Goal: Information Seeking & Learning: Learn about a topic

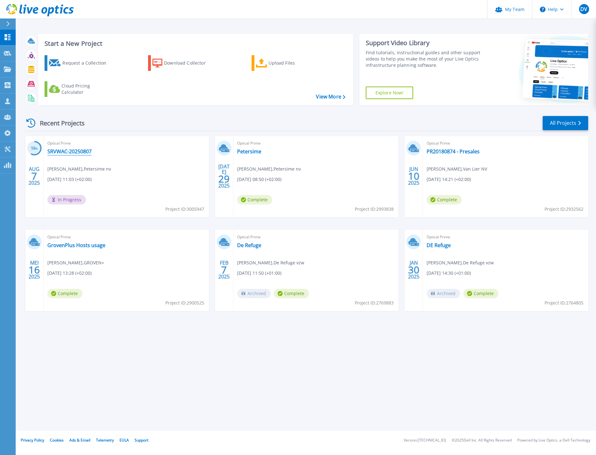
click at [63, 152] on link "SRVWAC-20250807" at bounding box center [69, 151] width 44 height 6
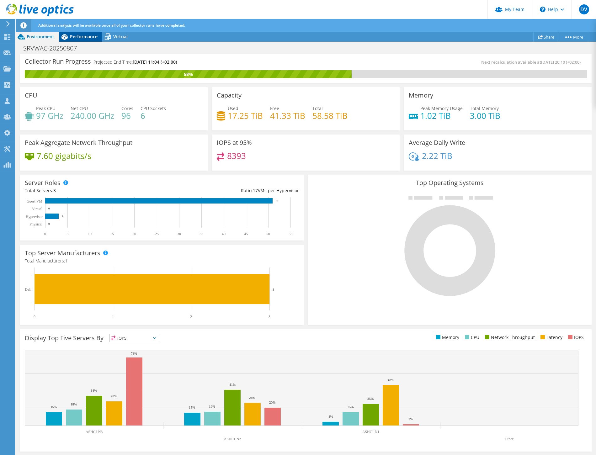
click at [81, 38] on span "Performance" at bounding box center [84, 37] width 28 height 6
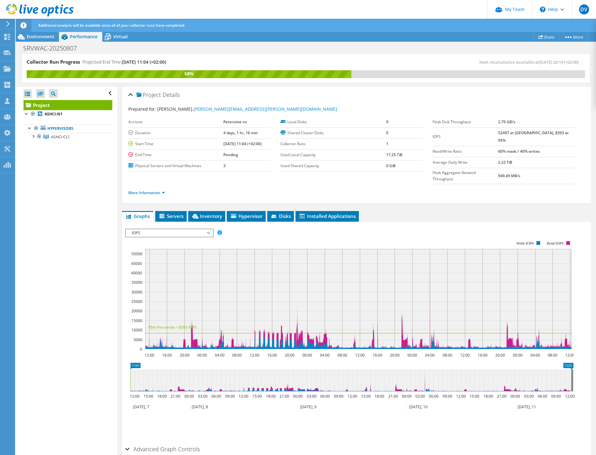
click at [168, 229] on span "IOPS" at bounding box center [169, 233] width 81 height 8
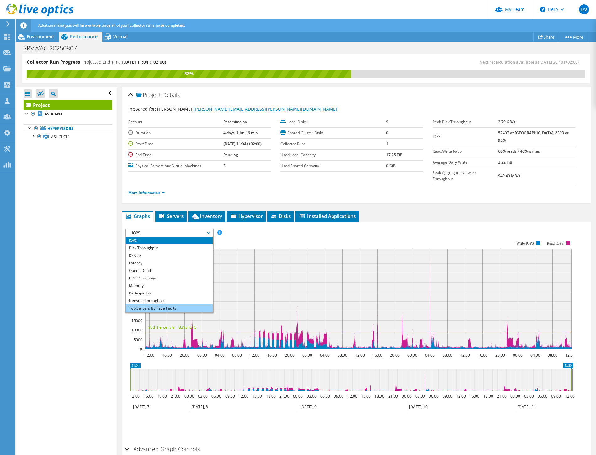
click at [156, 304] on li "Top Servers By Page Faults" at bounding box center [169, 308] width 87 height 8
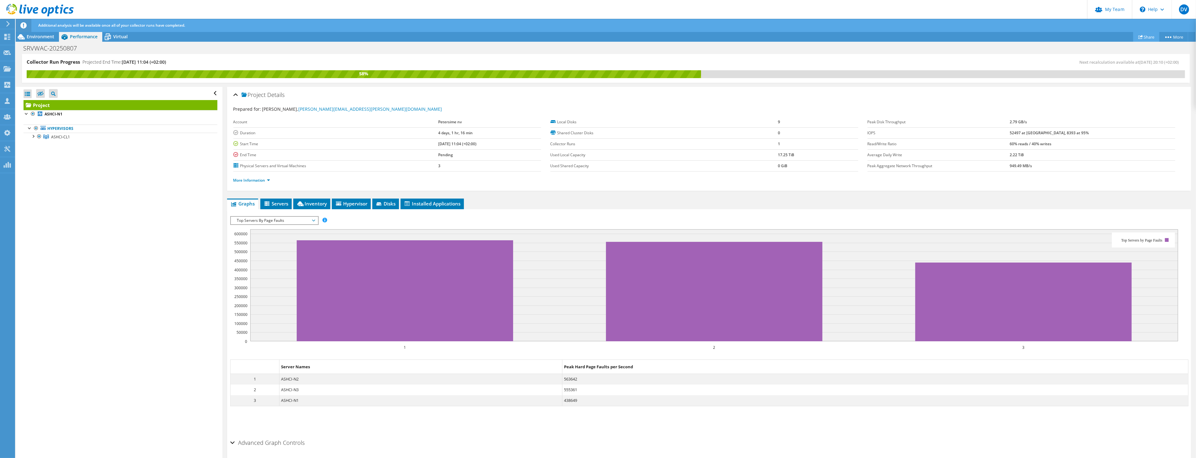
click at [595, 38] on link "Share" at bounding box center [1146, 37] width 26 height 10
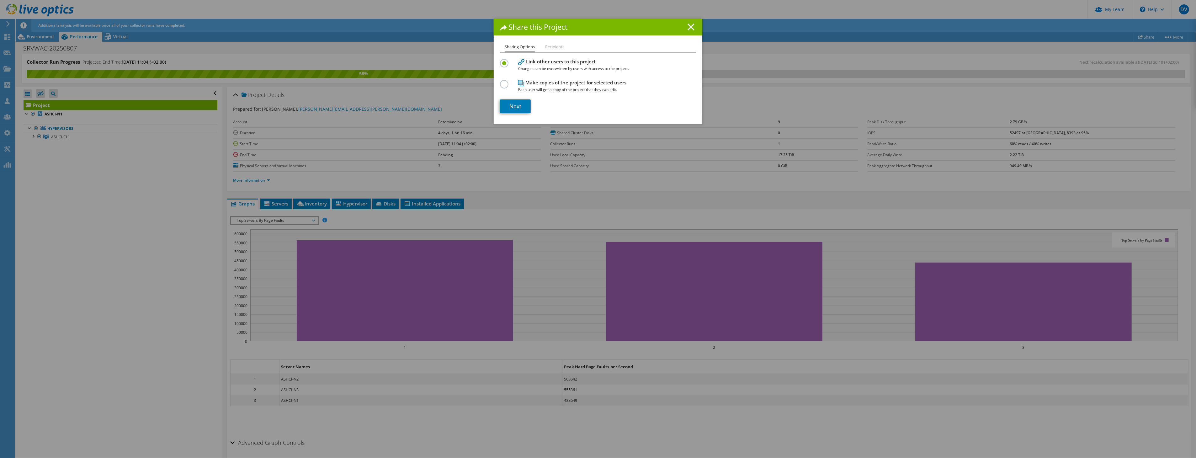
click at [595, 27] on icon at bounding box center [690, 27] width 7 height 7
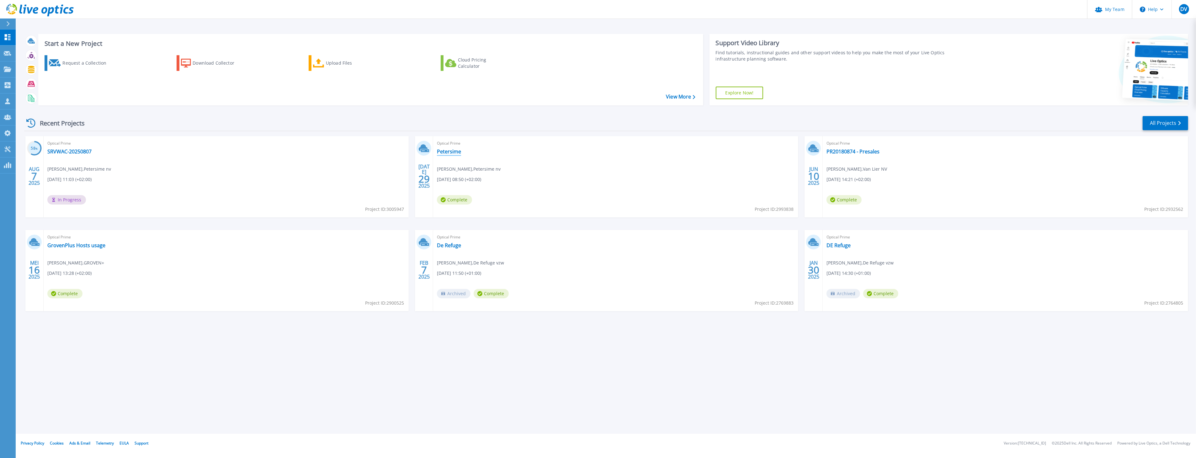
click at [448, 152] on link "Petersime" at bounding box center [449, 151] width 24 height 6
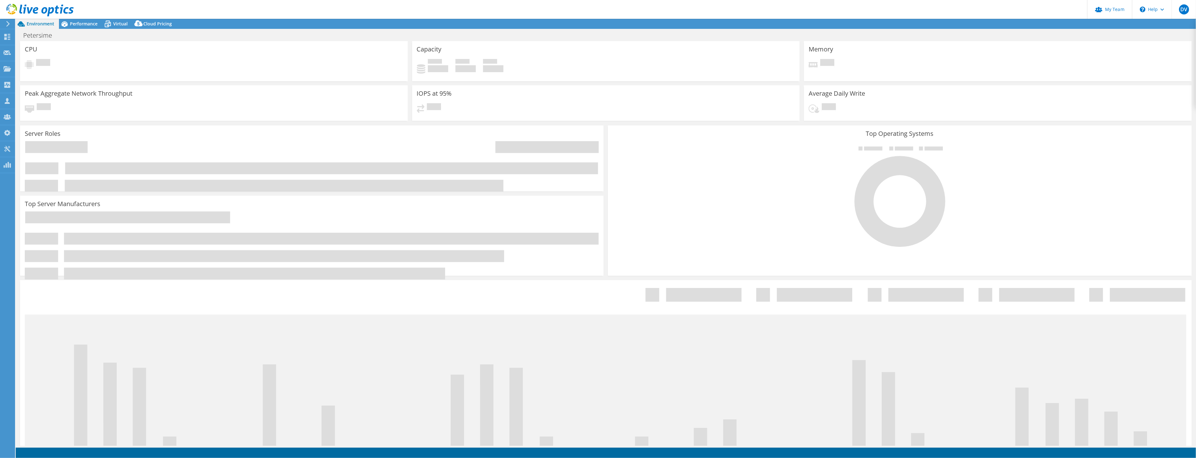
select select "EULondon"
select select "EUR"
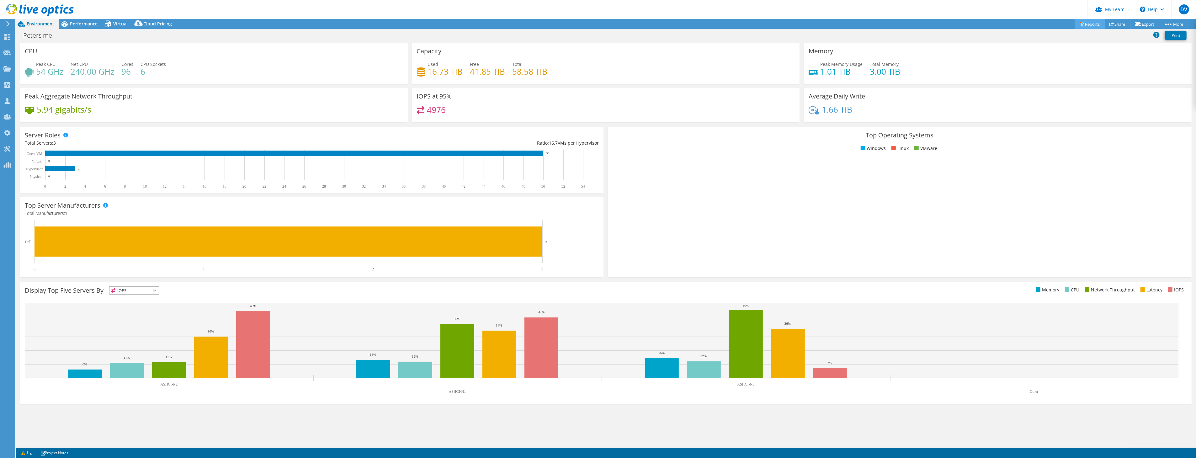
click at [1089, 24] on link "Reports" at bounding box center [1090, 24] width 30 height 10
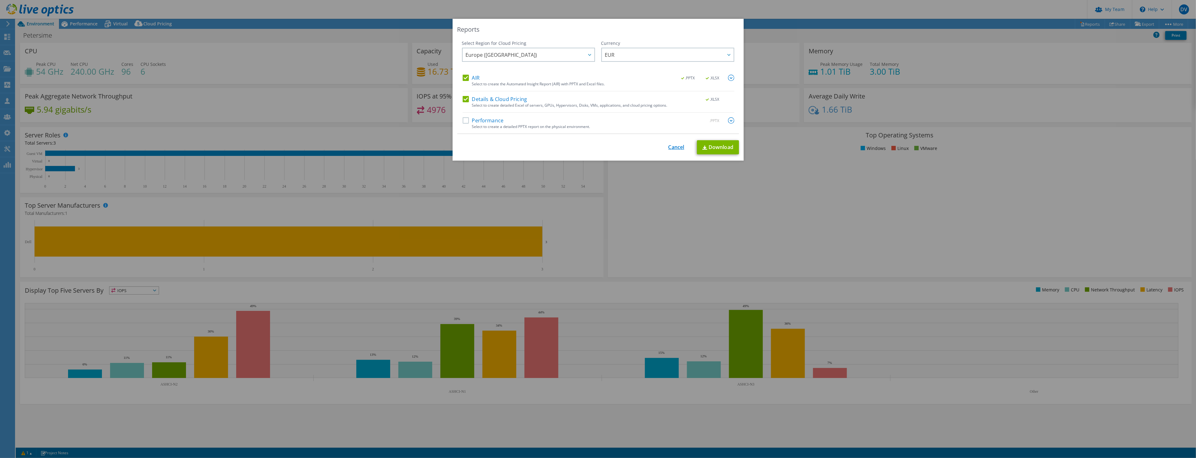
click at [678, 146] on link "Cancel" at bounding box center [676, 147] width 16 height 6
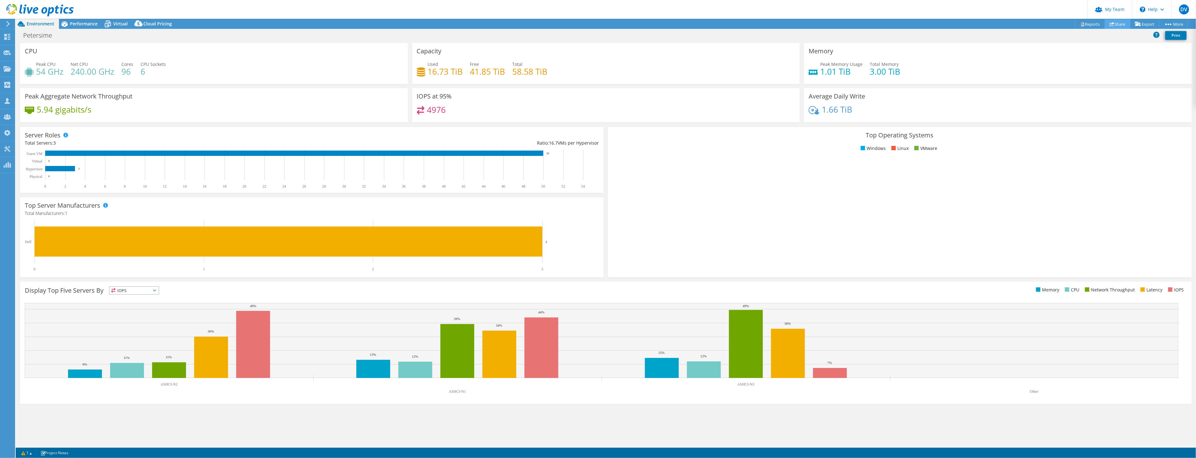
click at [1112, 23] on link "Share" at bounding box center [1117, 24] width 26 height 10
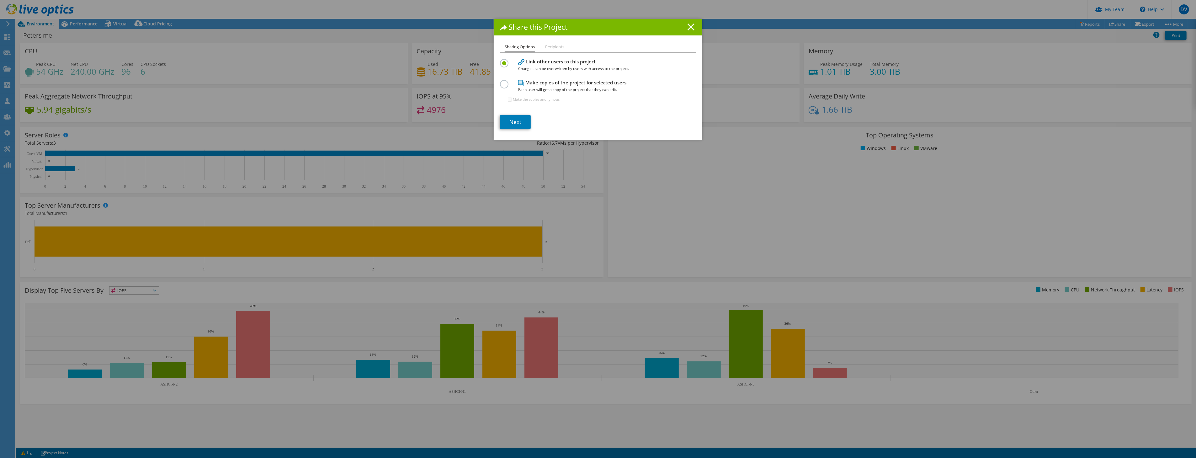
click at [687, 32] on div "Share this Project" at bounding box center [598, 27] width 209 height 17
click at [688, 28] on line at bounding box center [691, 27] width 6 height 6
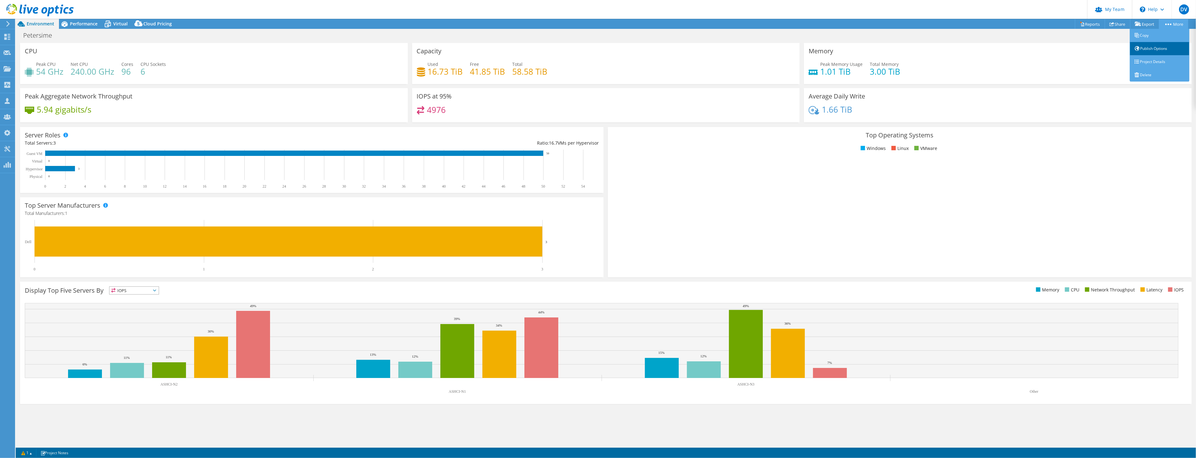
click at [1150, 46] on link "Publish Options" at bounding box center [1159, 48] width 60 height 13
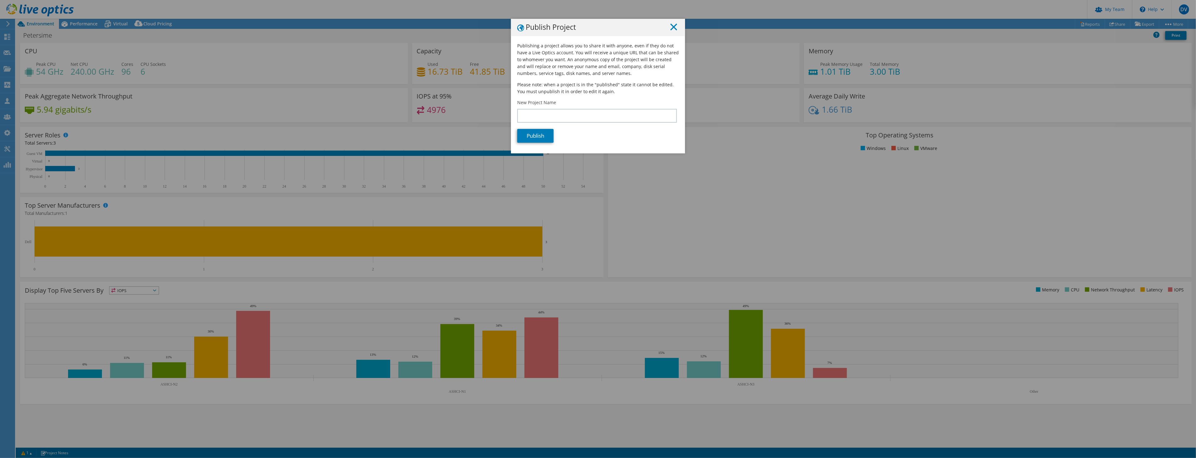
click at [670, 28] on line at bounding box center [673, 27] width 6 height 6
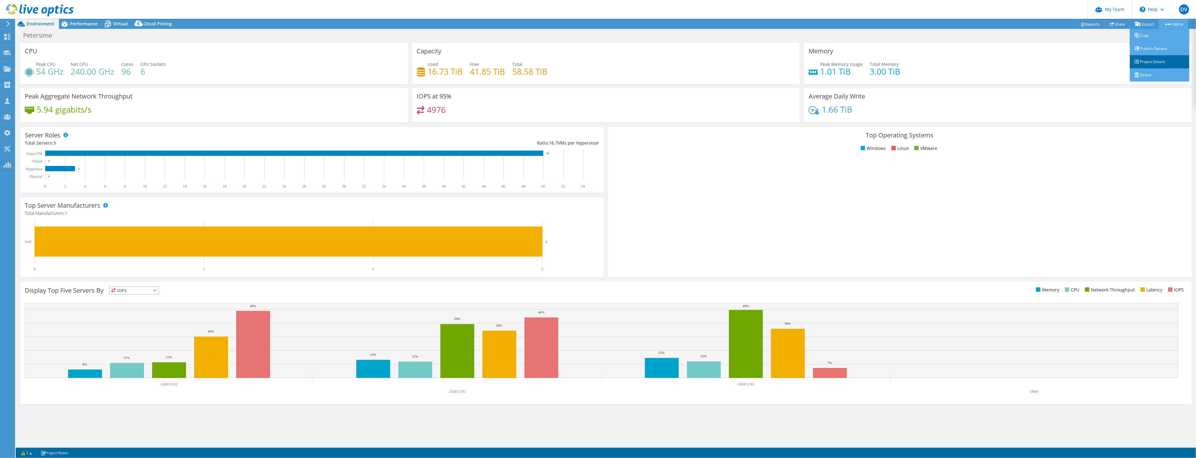
click at [1149, 62] on link "Project Details" at bounding box center [1159, 61] width 60 height 13
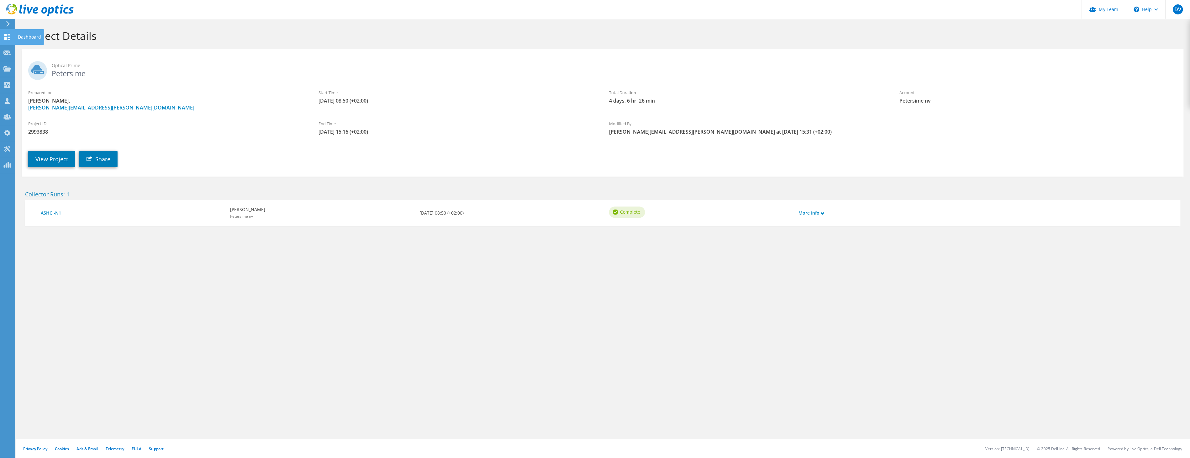
click at [6, 34] on use at bounding box center [7, 37] width 6 height 6
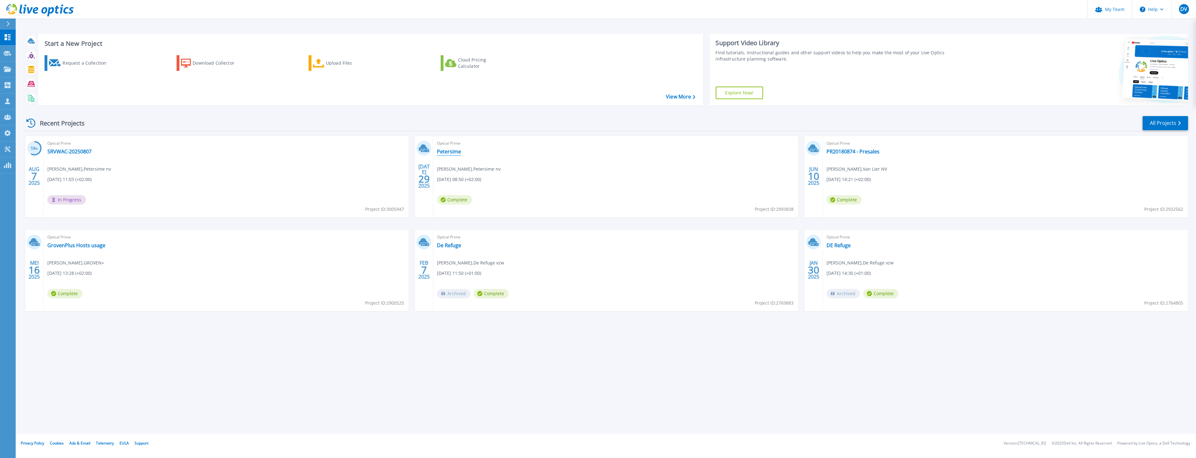
click at [455, 154] on link "Petersime" at bounding box center [449, 151] width 24 height 6
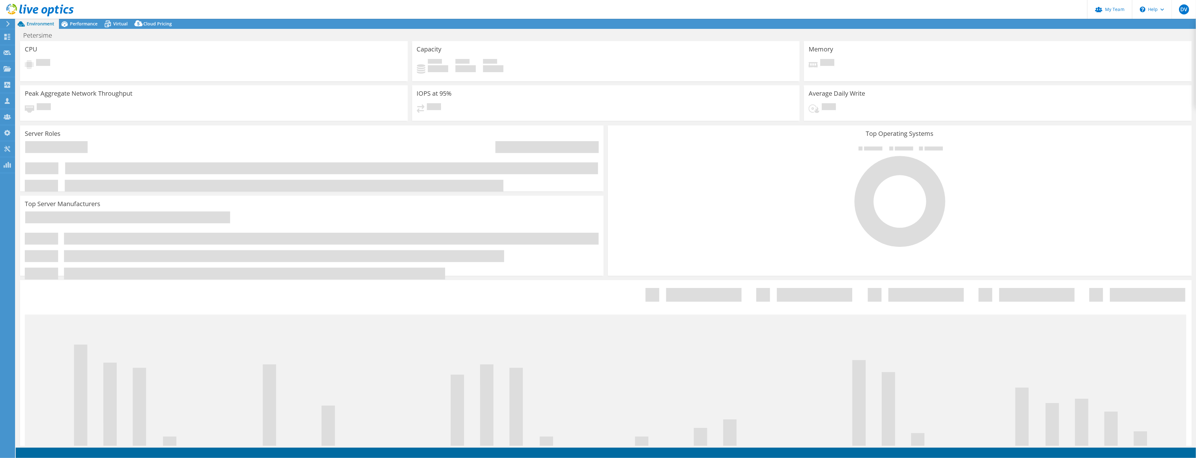
select select "EULondon"
select select "EUR"
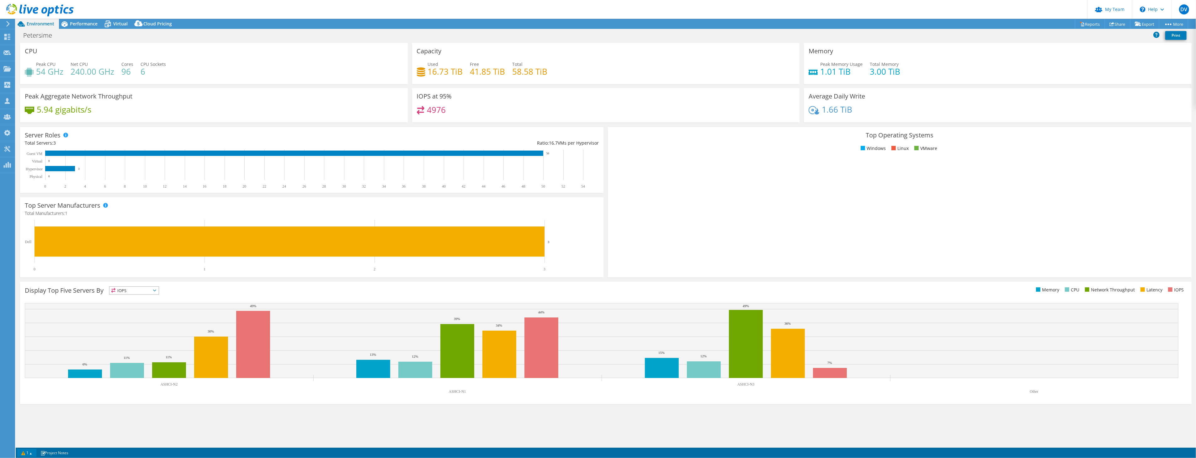
click at [25, 453] on link "1" at bounding box center [26, 453] width 19 height 8
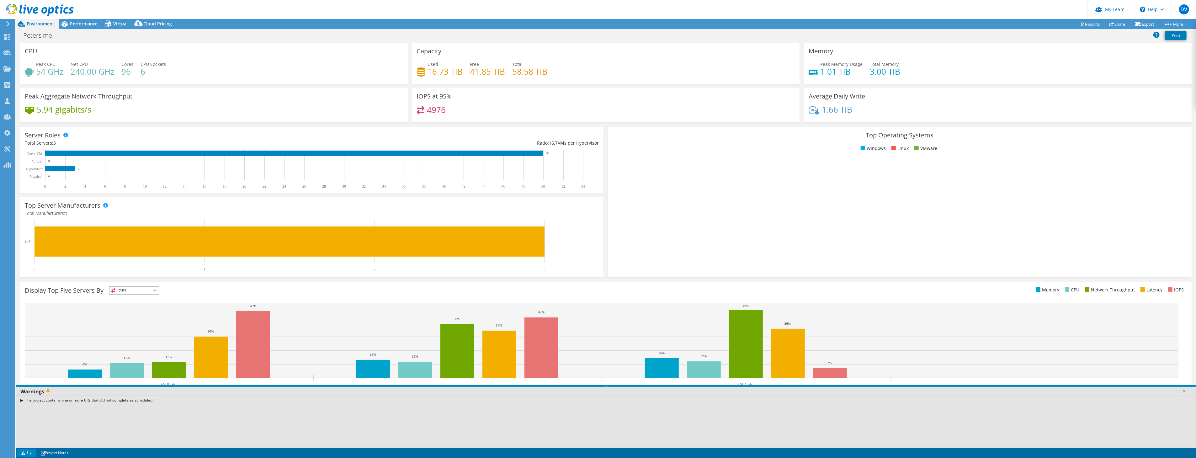
click at [25, 453] on link "1" at bounding box center [26, 453] width 19 height 8
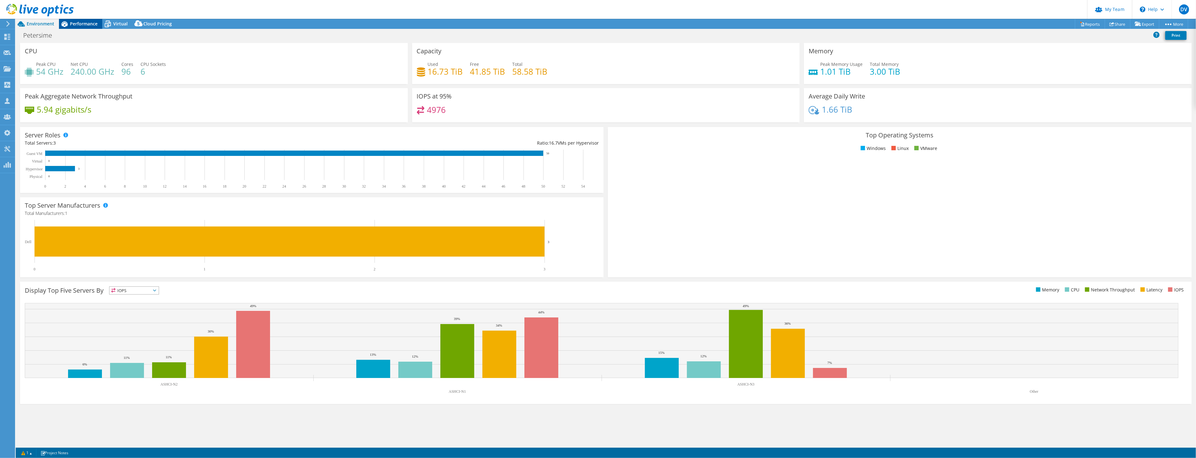
click at [87, 24] on span "Performance" at bounding box center [84, 24] width 28 height 6
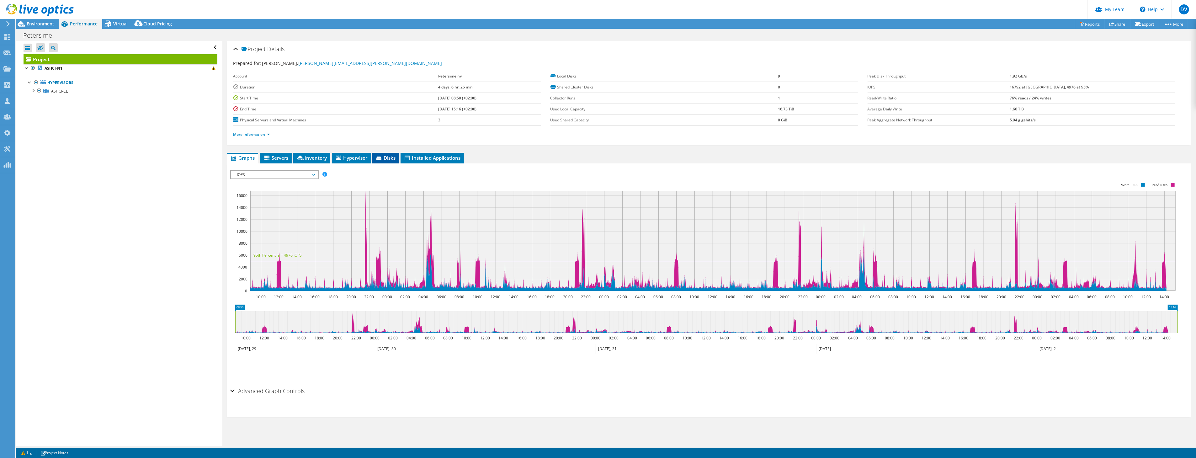
click at [386, 155] on span "Disks" at bounding box center [385, 158] width 20 height 6
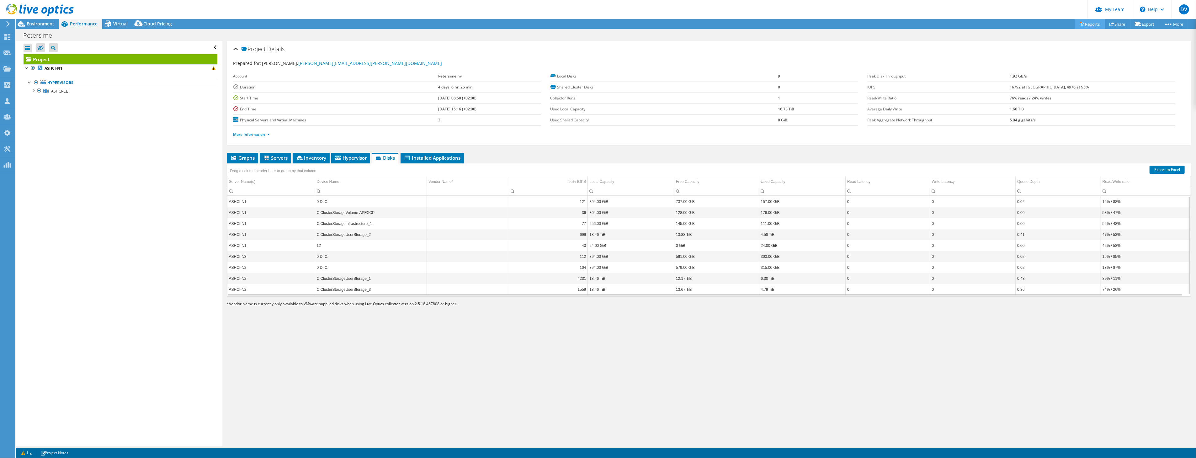
click at [1084, 24] on link "Reports" at bounding box center [1090, 24] width 30 height 10
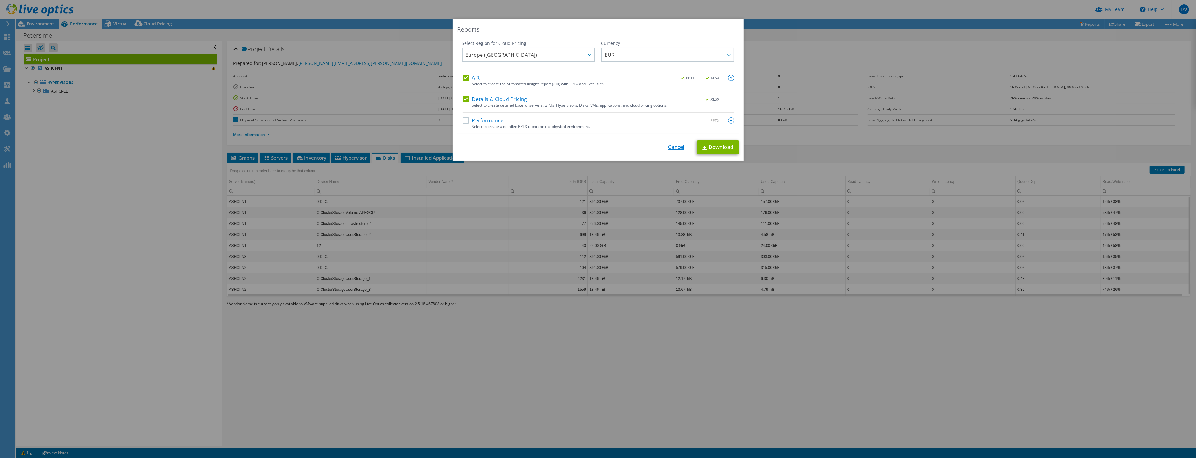
click at [674, 148] on link "Cancel" at bounding box center [676, 147] width 16 height 6
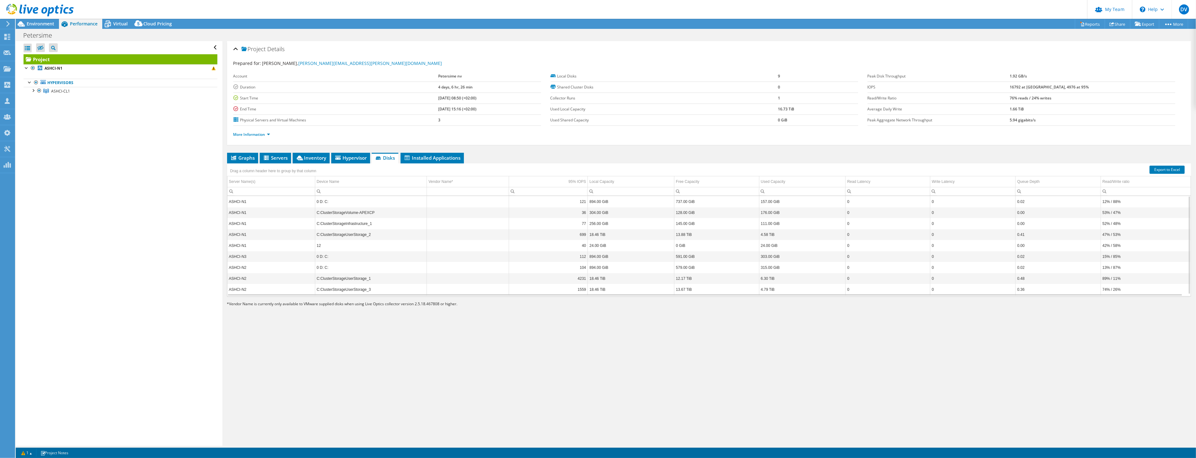
click at [597, 378] on div "Project Details Prepared for: Lisa Dossche, lisa.dossche@petersime.com Account …" at bounding box center [708, 243] width 973 height 404
click at [1084, 24] on link "Reports" at bounding box center [1090, 24] width 30 height 10
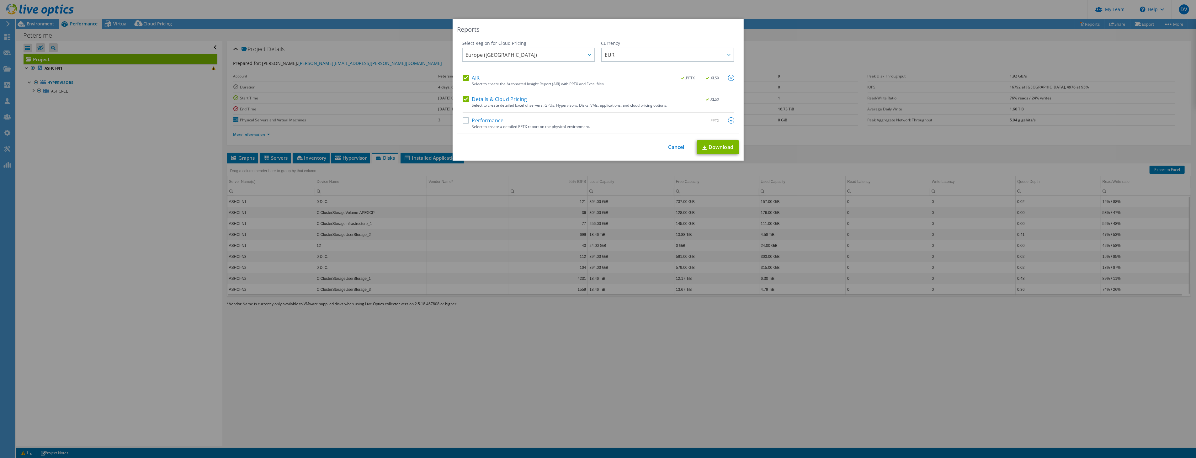
drag, startPoint x: 673, startPoint y: 143, endPoint x: 682, endPoint y: 143, distance: 9.1
click at [673, 143] on div "This process may take a while, please wait... Cancel Download" at bounding box center [598, 147] width 282 height 14
click at [672, 146] on link "Cancel" at bounding box center [676, 147] width 16 height 6
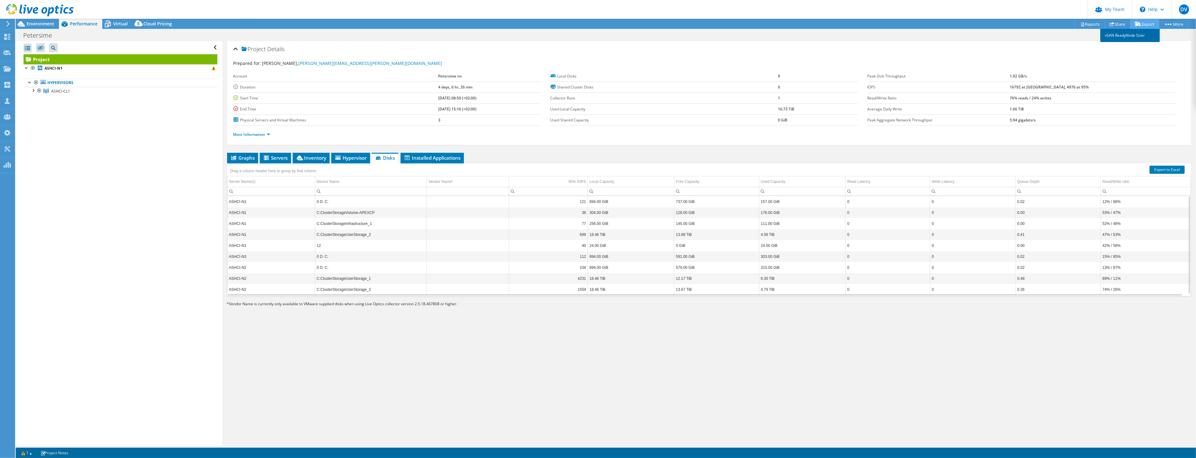
click at [1135, 38] on link "vSAN ReadyNode Sizer" at bounding box center [1130, 35] width 60 height 13
click at [1146, 22] on link "Export" at bounding box center [1144, 24] width 29 height 10
click at [7, 35] on icon at bounding box center [7, 37] width 8 height 6
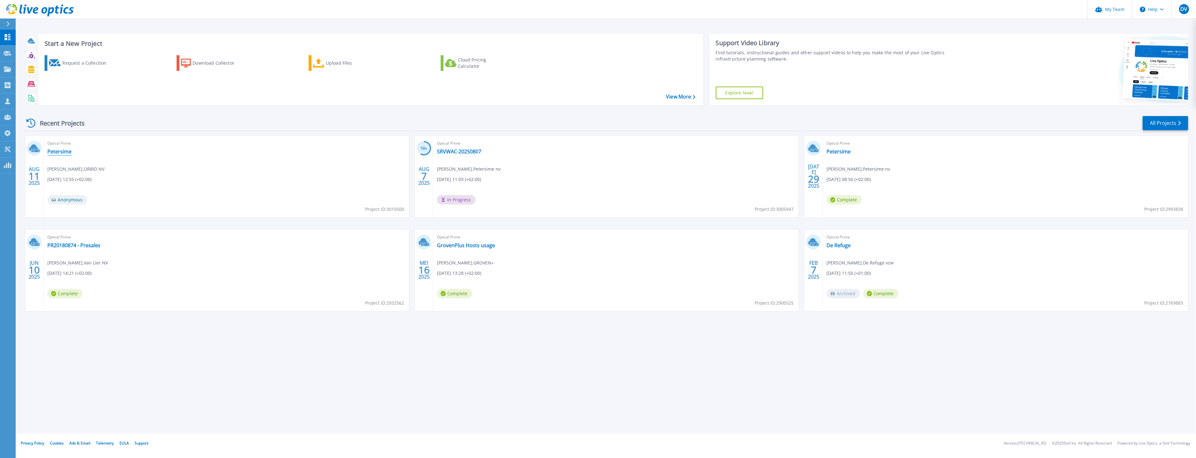
click at [58, 153] on link "Petersime" at bounding box center [59, 151] width 24 height 6
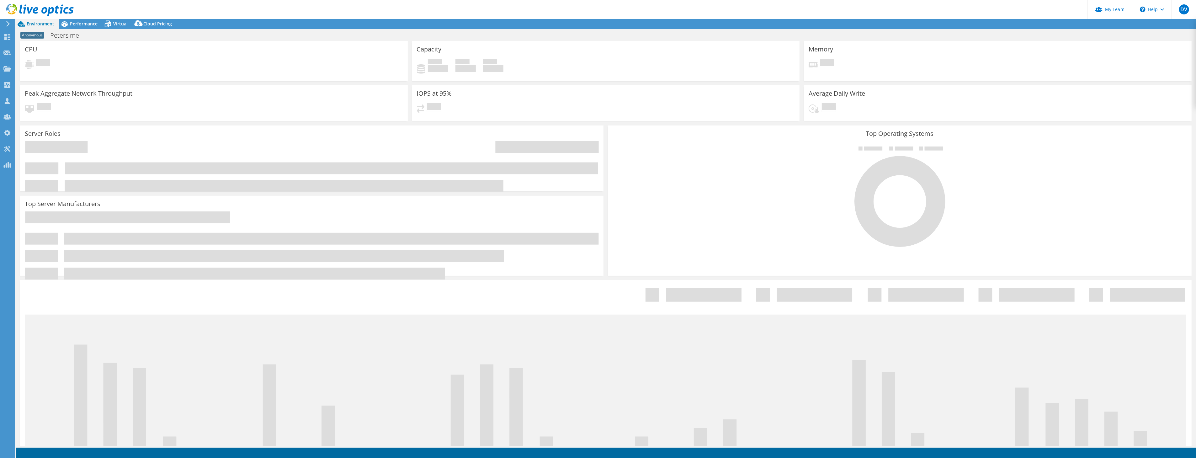
select select "USD"
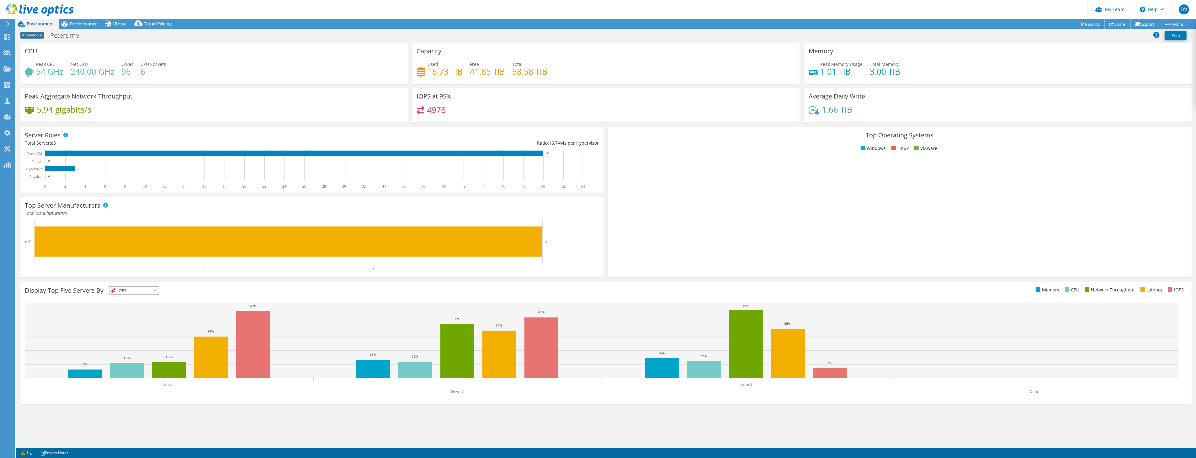
click at [1109, 24] on icon at bounding box center [1111, 24] width 5 height 5
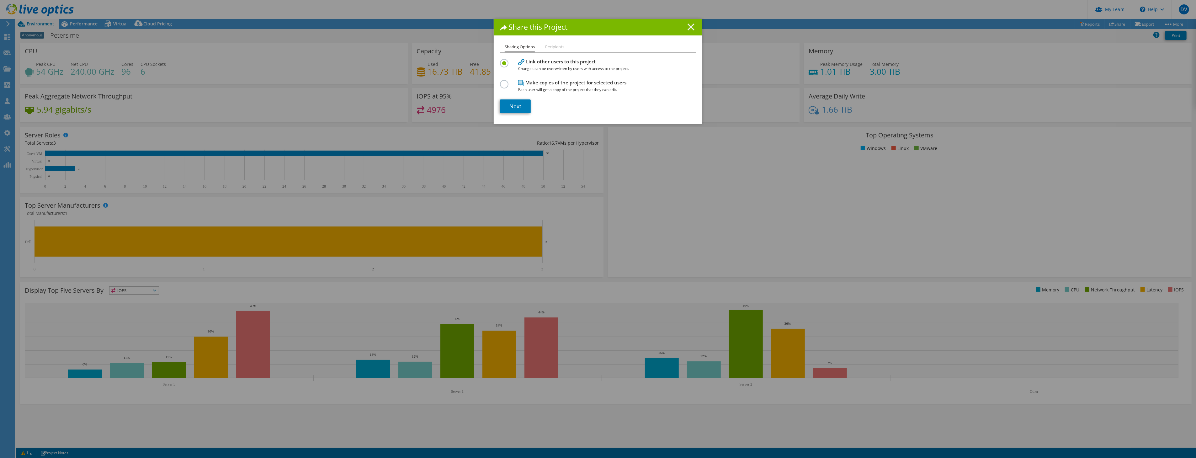
click at [690, 29] on line at bounding box center [691, 27] width 6 height 6
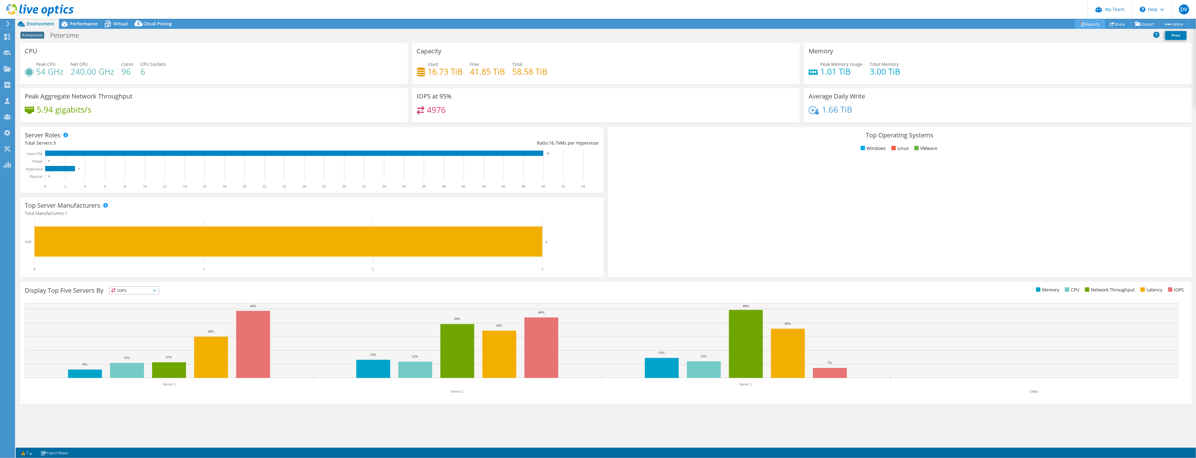
click at [1086, 25] on link "Reports" at bounding box center [1090, 24] width 30 height 10
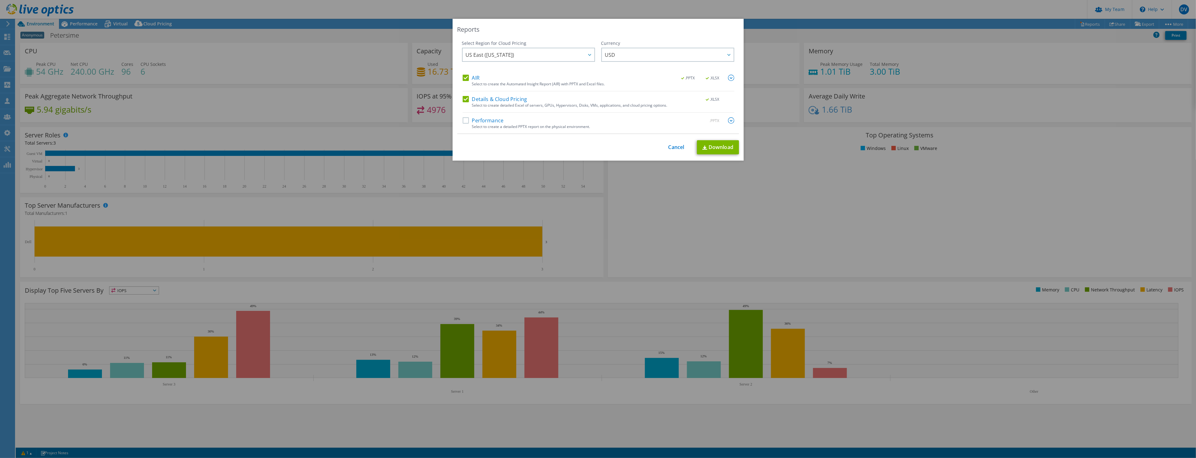
click at [728, 78] on img at bounding box center [731, 78] width 6 height 6
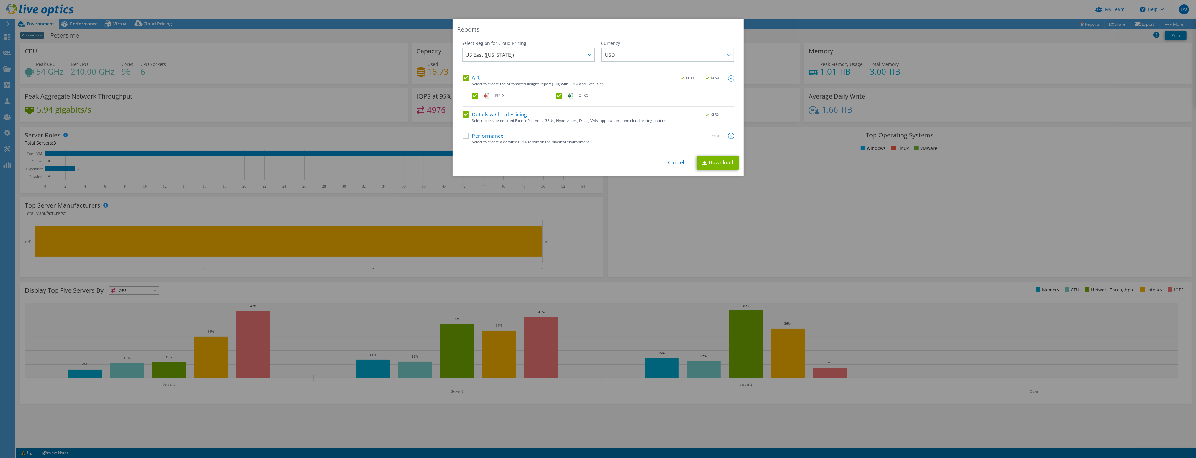
click at [728, 134] on img at bounding box center [731, 136] width 6 height 6
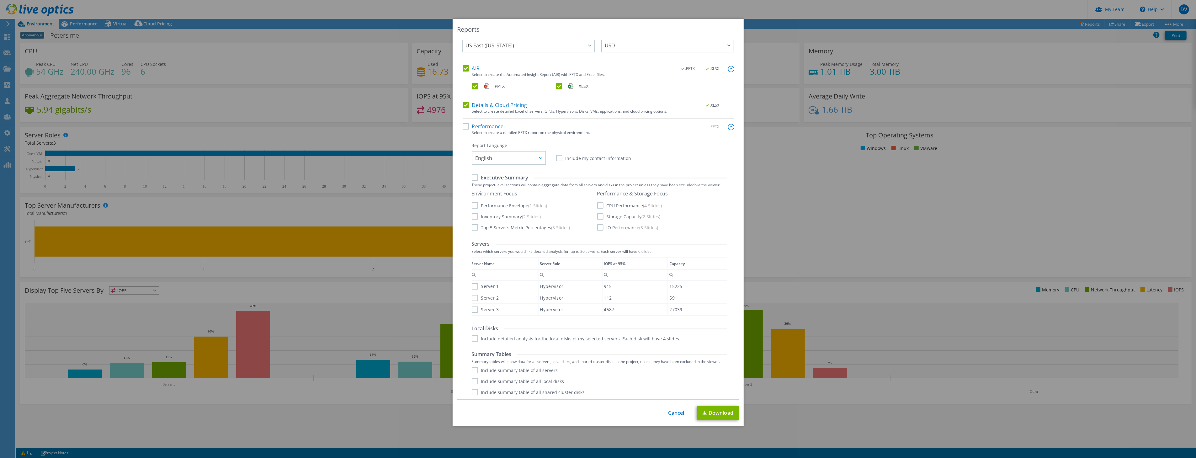
scroll to position [10, 0]
click at [462, 125] on label "Performance" at bounding box center [482, 126] width 41 height 6
click at [0, 0] on input "Performance" at bounding box center [0, 0] width 0 height 0
drag, startPoint x: 598, startPoint y: 214, endPoint x: 601, endPoint y: 226, distance: 11.6
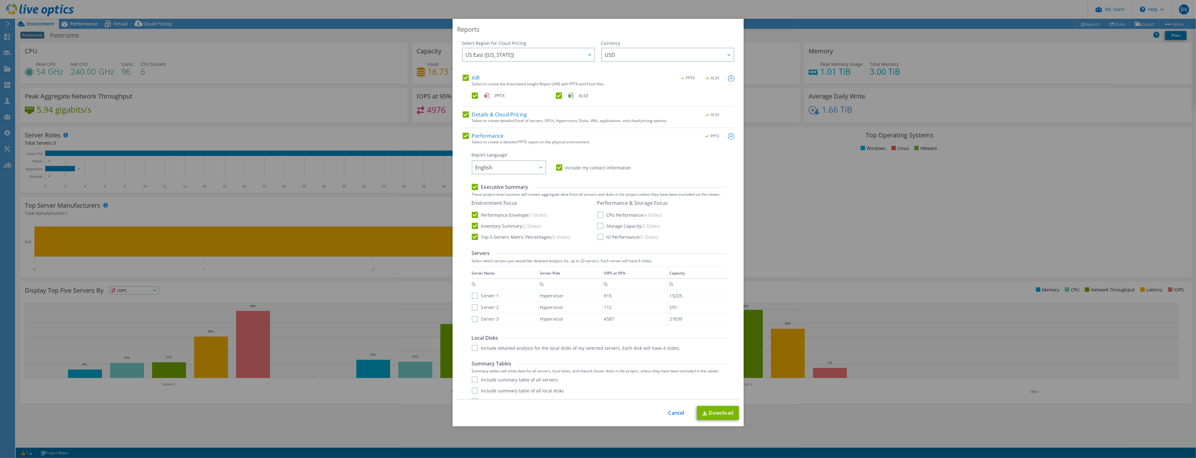
click at [598, 215] on label "CPU Performance (4 Slides)" at bounding box center [629, 215] width 65 height 6
click at [0, 0] on input "CPU Performance (4 Slides)" at bounding box center [0, 0] width 0 height 0
click at [600, 225] on label "Storage Capacity (2 Slides)" at bounding box center [628, 226] width 63 height 6
click at [0, 0] on input "Storage Capacity (2 Slides)" at bounding box center [0, 0] width 0 height 0
click at [597, 236] on label "IO Performance (5 Slides)" at bounding box center [627, 237] width 61 height 6
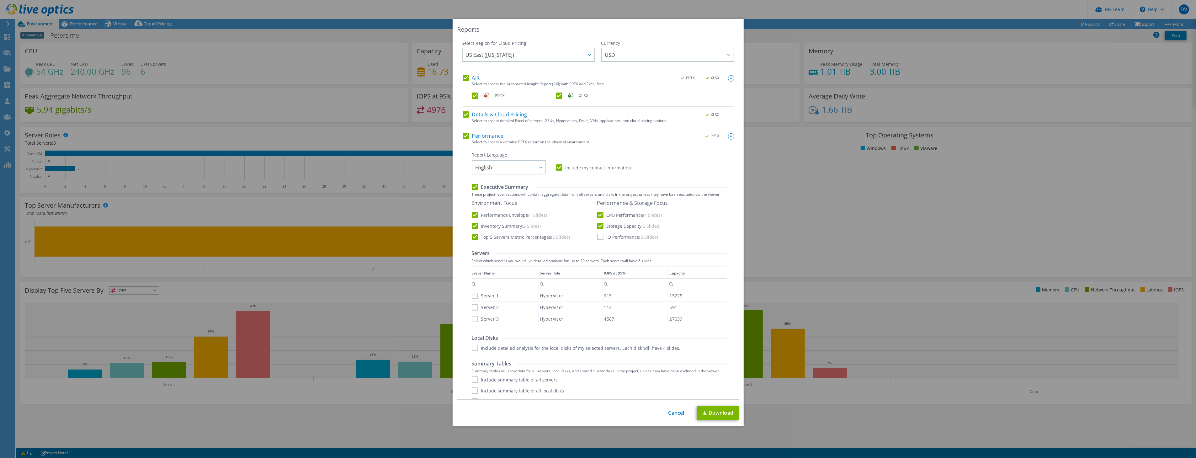
click at [0, 0] on input "IO Performance (5 Slides)" at bounding box center [0, 0] width 0 height 0
click at [670, 415] on link "Cancel" at bounding box center [676, 413] width 16 height 6
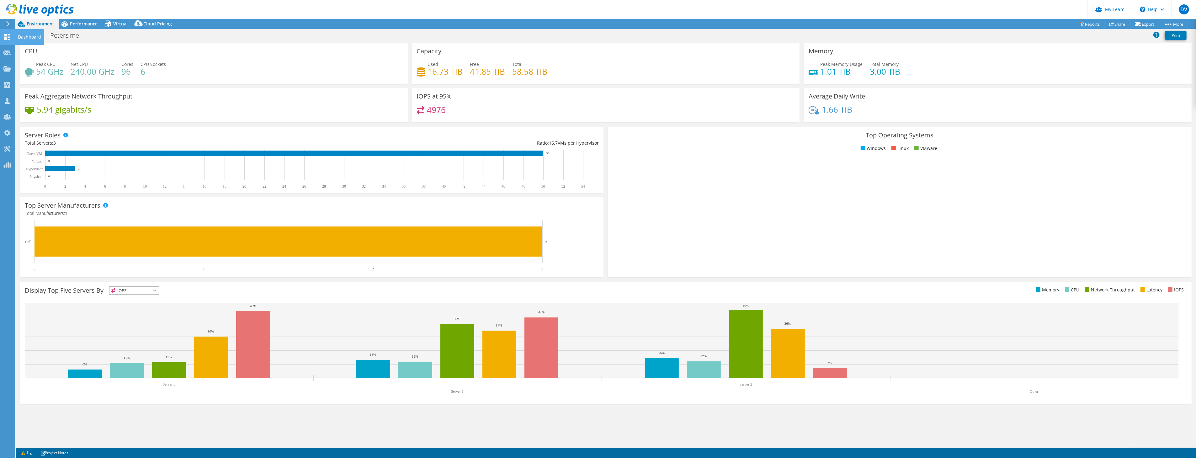
click at [6, 37] on use at bounding box center [7, 37] width 6 height 6
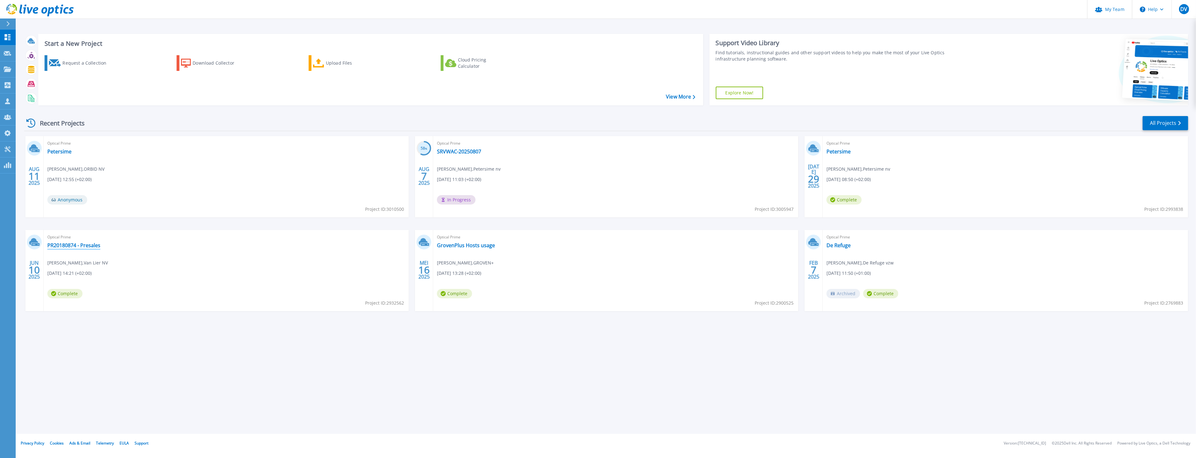
click at [70, 246] on link "PR20180874 - Presales" at bounding box center [73, 245] width 53 height 6
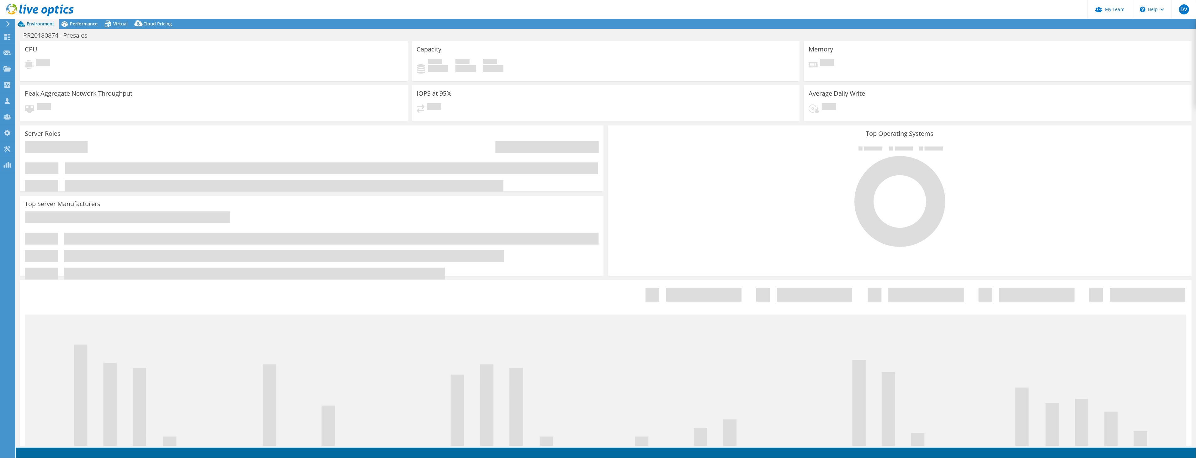
select select "EULondon"
select select "EUR"
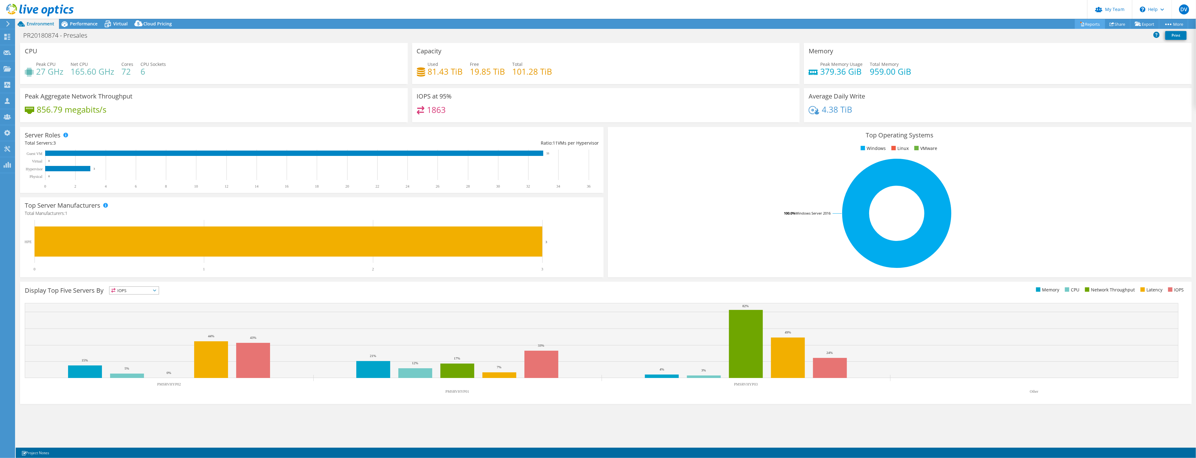
click at [1086, 24] on link "Reports" at bounding box center [1090, 24] width 30 height 10
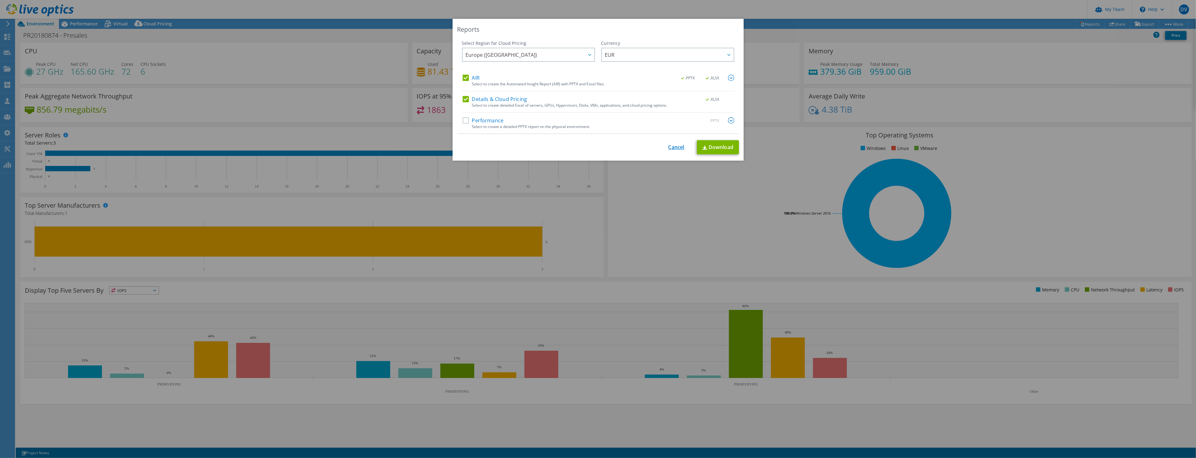
click at [673, 148] on link "Cancel" at bounding box center [676, 147] width 16 height 6
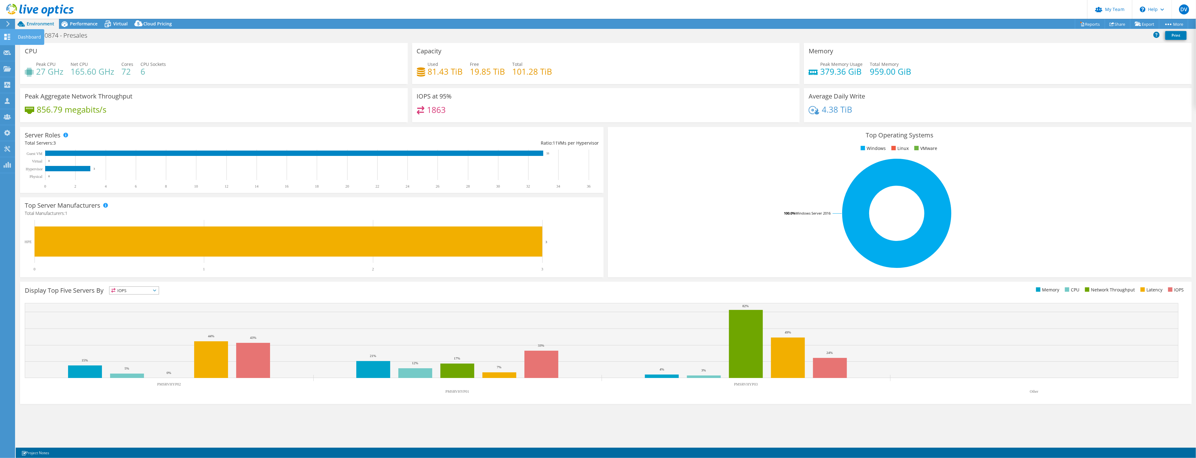
click at [7, 39] on icon at bounding box center [7, 37] width 8 height 6
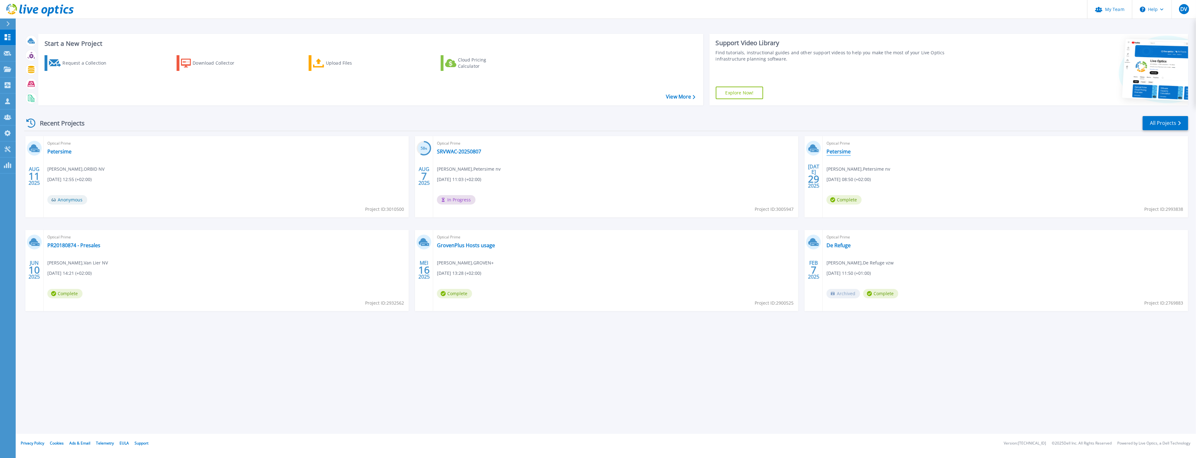
click at [839, 154] on link "Petersime" at bounding box center [838, 151] width 24 height 6
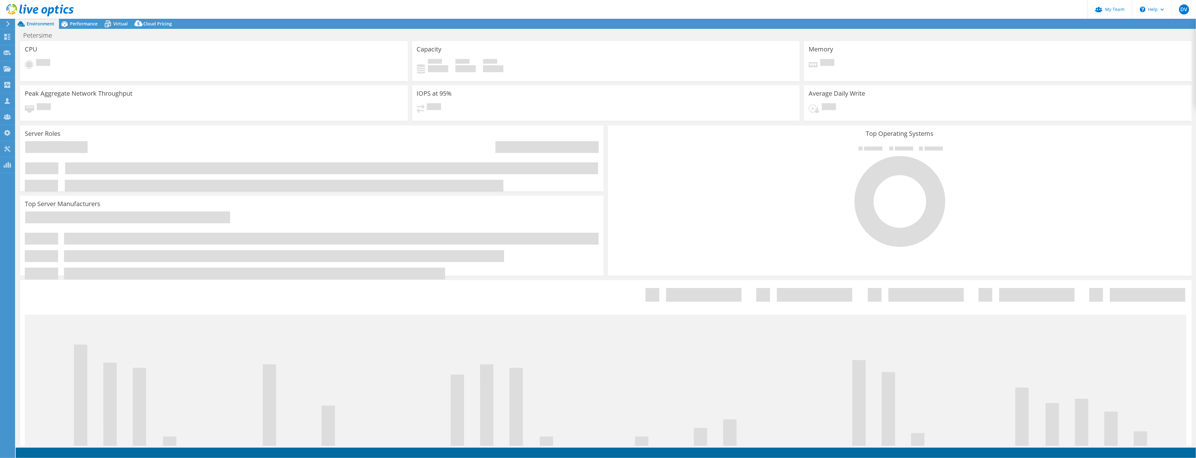
select select "EULondon"
select select "EUR"
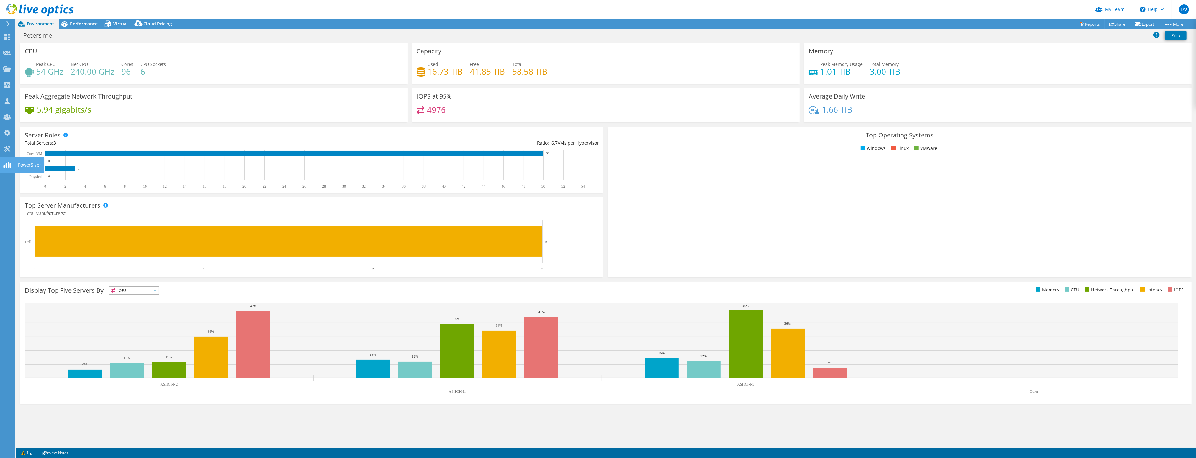
click at [10, 164] on use at bounding box center [6, 165] width 7 height 6
click at [21, 68] on div "Projects" at bounding box center [30, 69] width 30 height 16
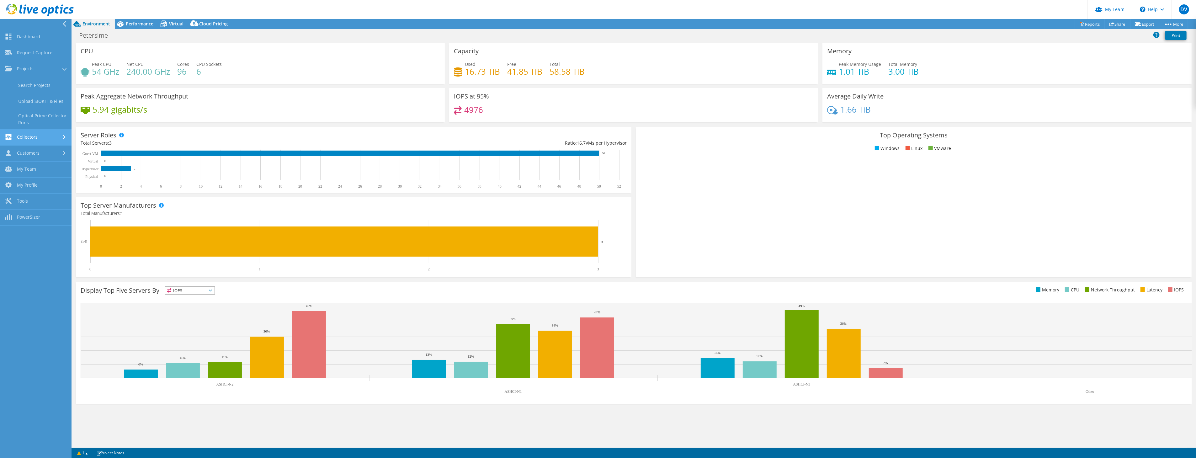
click at [31, 138] on link "Collectors" at bounding box center [35, 137] width 71 height 16
click at [33, 153] on link "Customers" at bounding box center [35, 153] width 71 height 16
click at [24, 180] on link "Tools" at bounding box center [35, 181] width 71 height 16
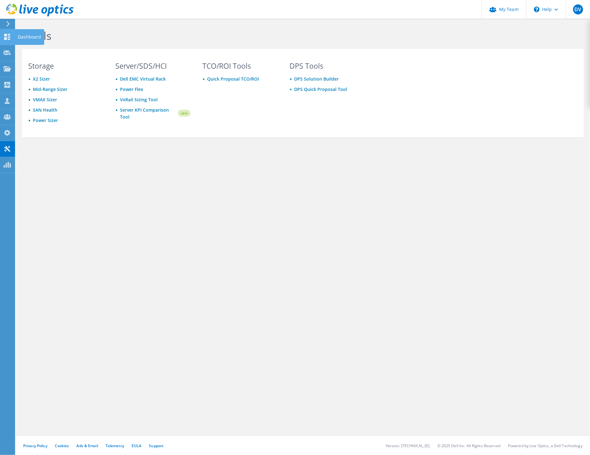
click at [7, 40] on div at bounding box center [7, 37] width 8 height 7
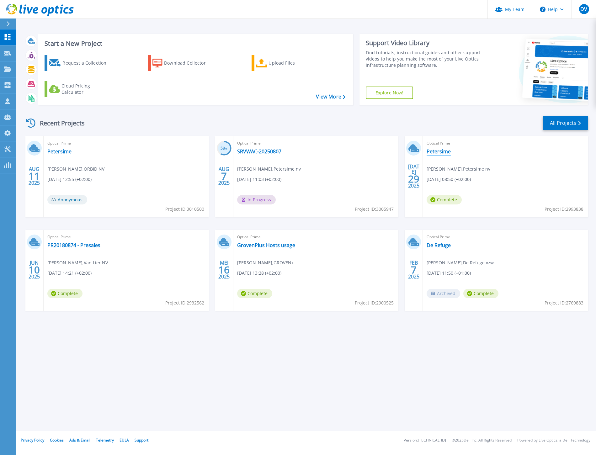
click at [438, 152] on link "Petersime" at bounding box center [438, 151] width 24 height 6
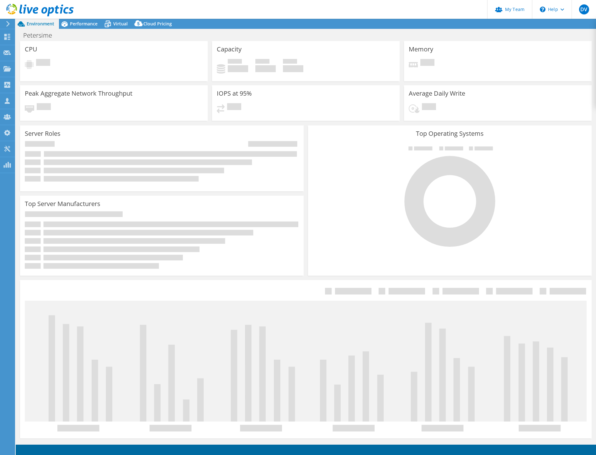
select select "USD"
select select "EULondon"
select select "EUR"
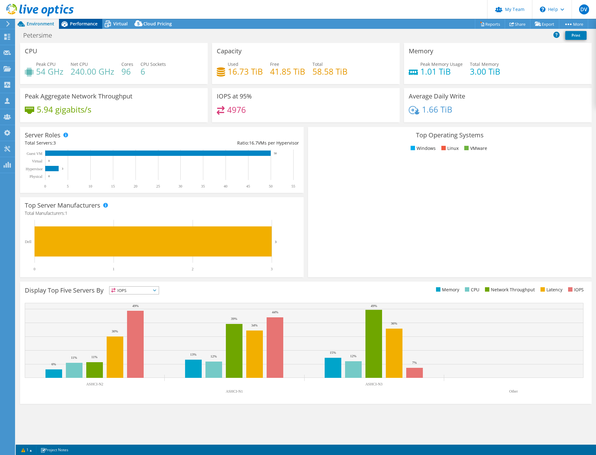
click at [85, 24] on span "Performance" at bounding box center [84, 24] width 28 height 6
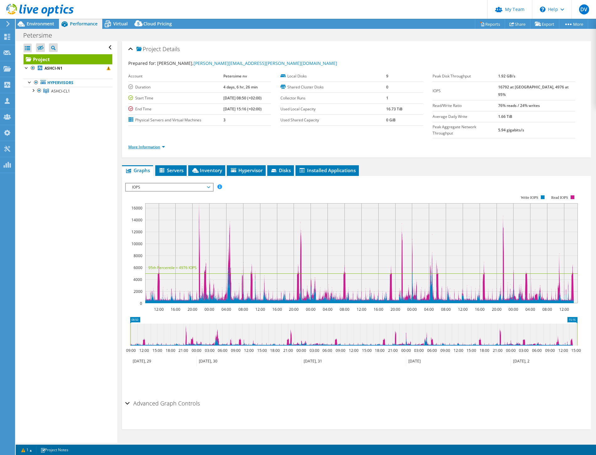
click at [158, 144] on link "More Information" at bounding box center [146, 146] width 37 height 5
